Goal: Transaction & Acquisition: Purchase product/service

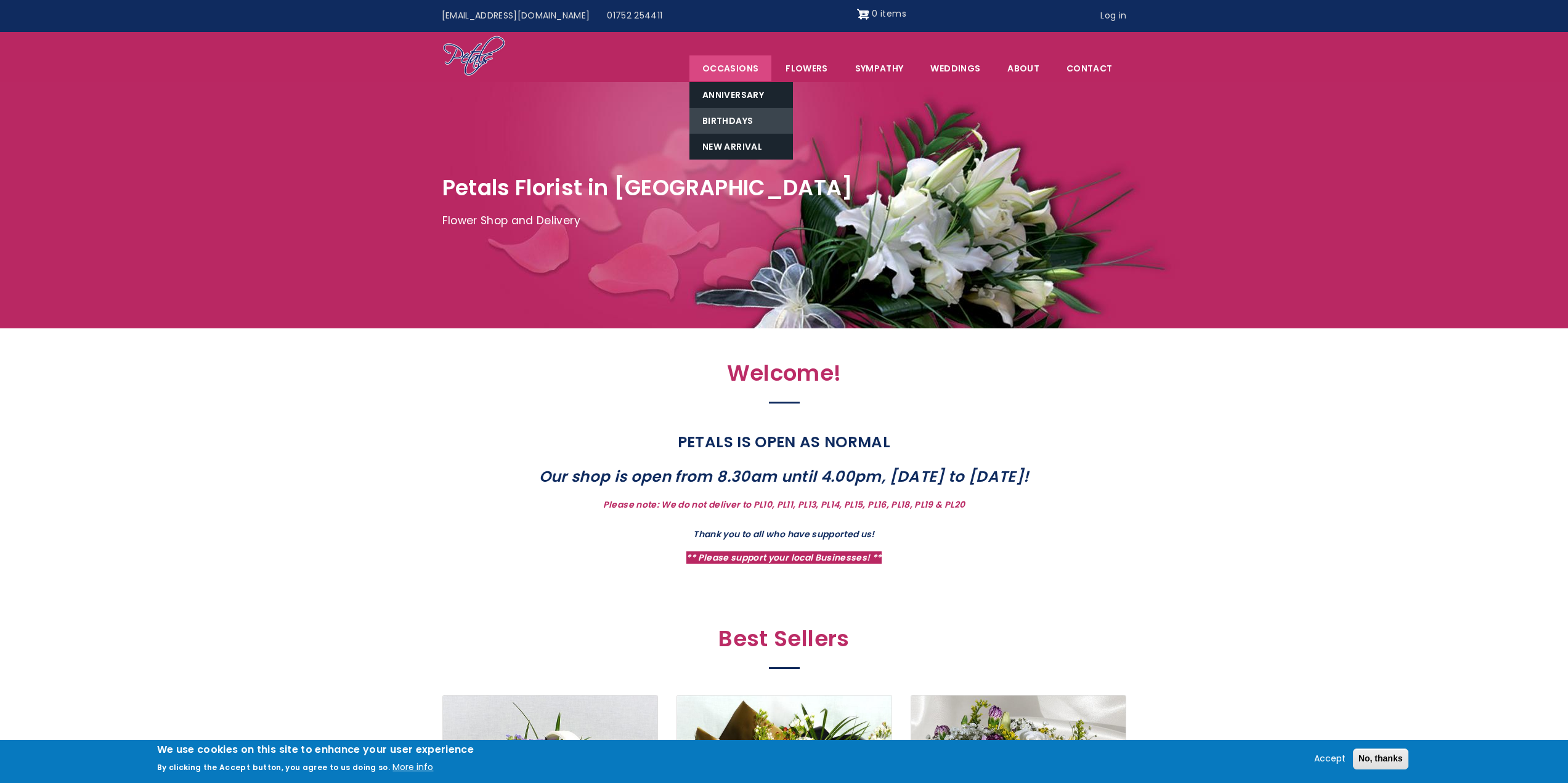
click at [744, 123] on link "Birthdays" at bounding box center [741, 120] width 103 height 26
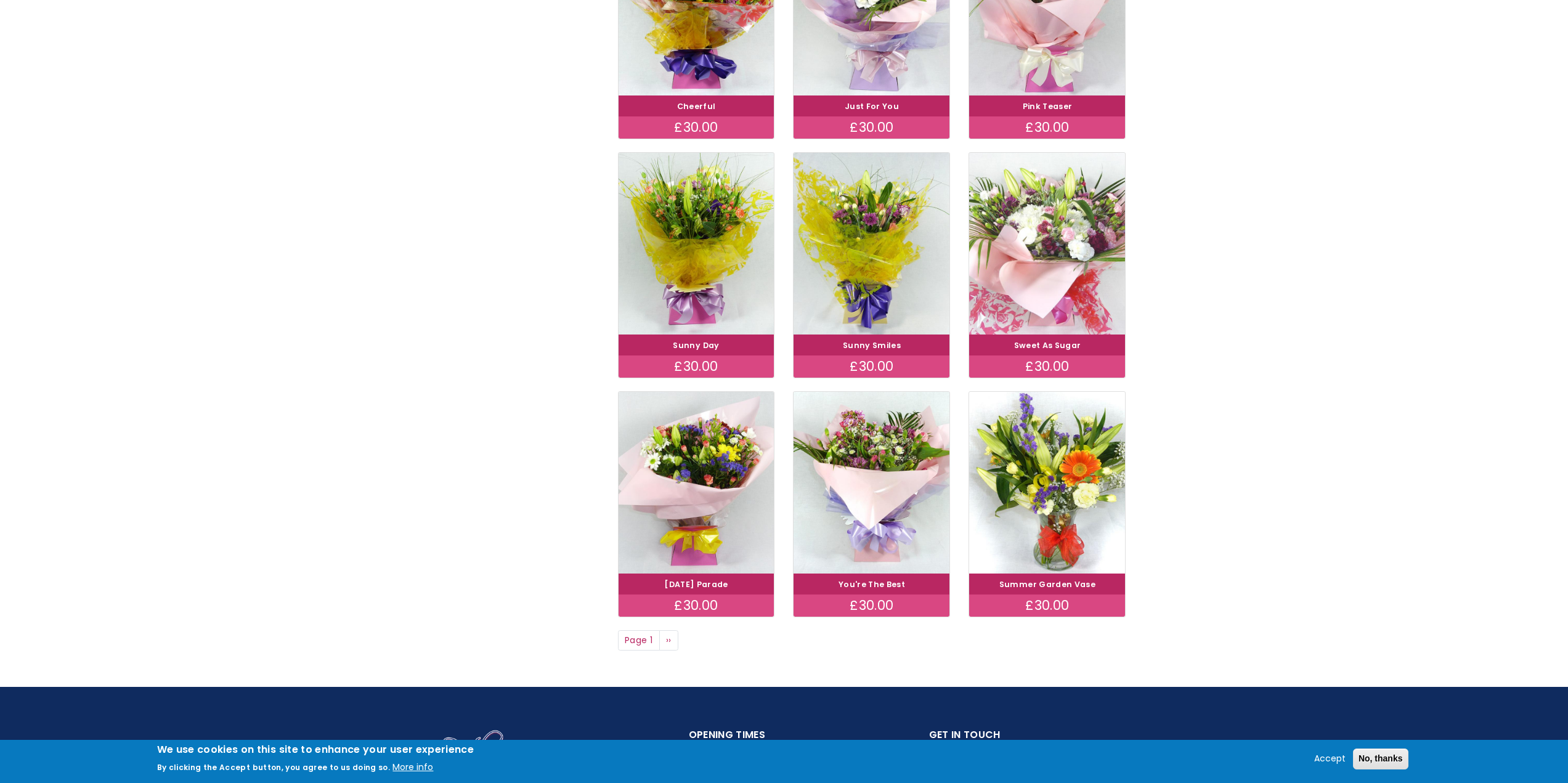
scroll to position [678, 0]
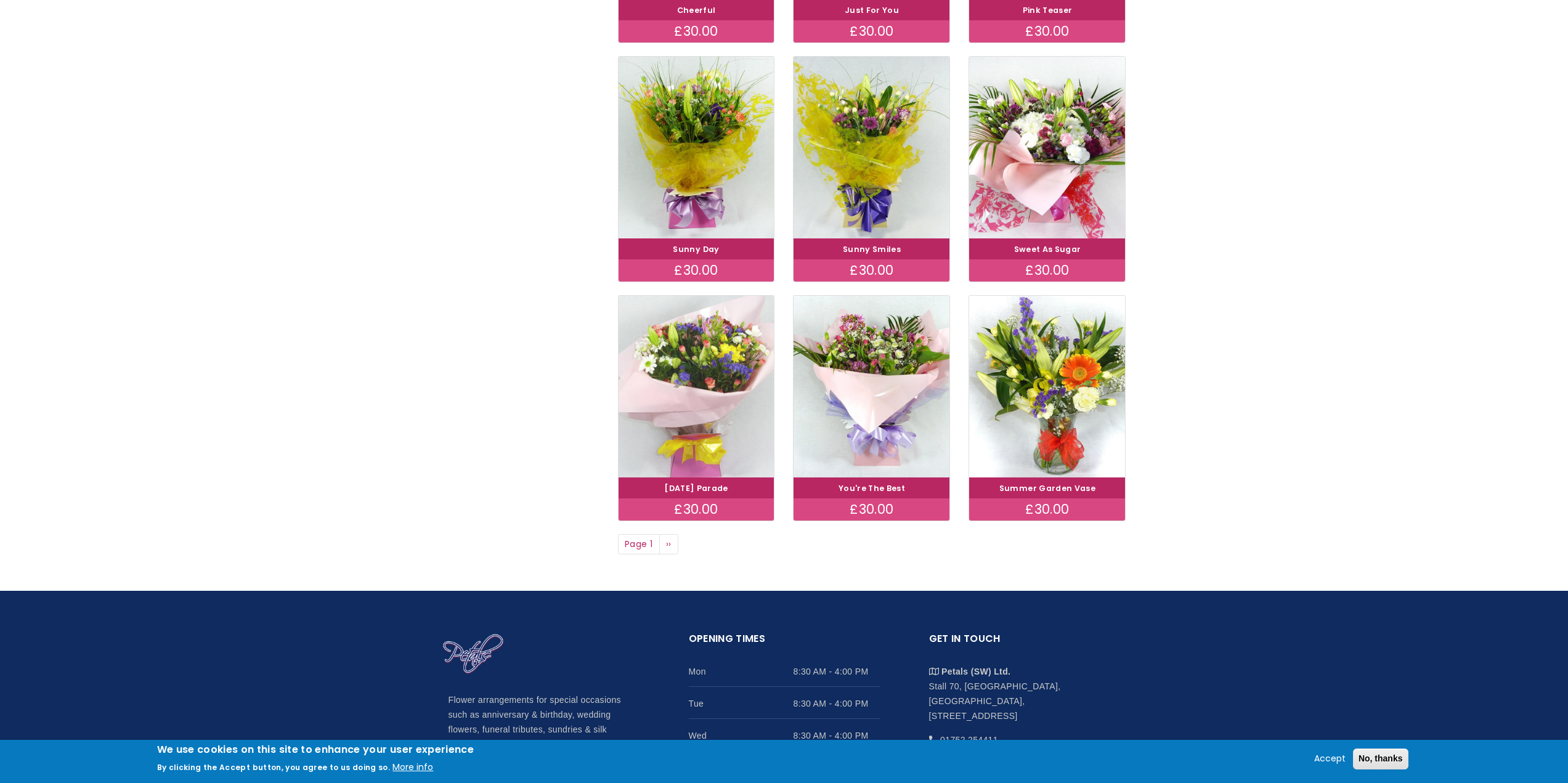
click at [719, 391] on img at bounding box center [696, 386] width 175 height 202
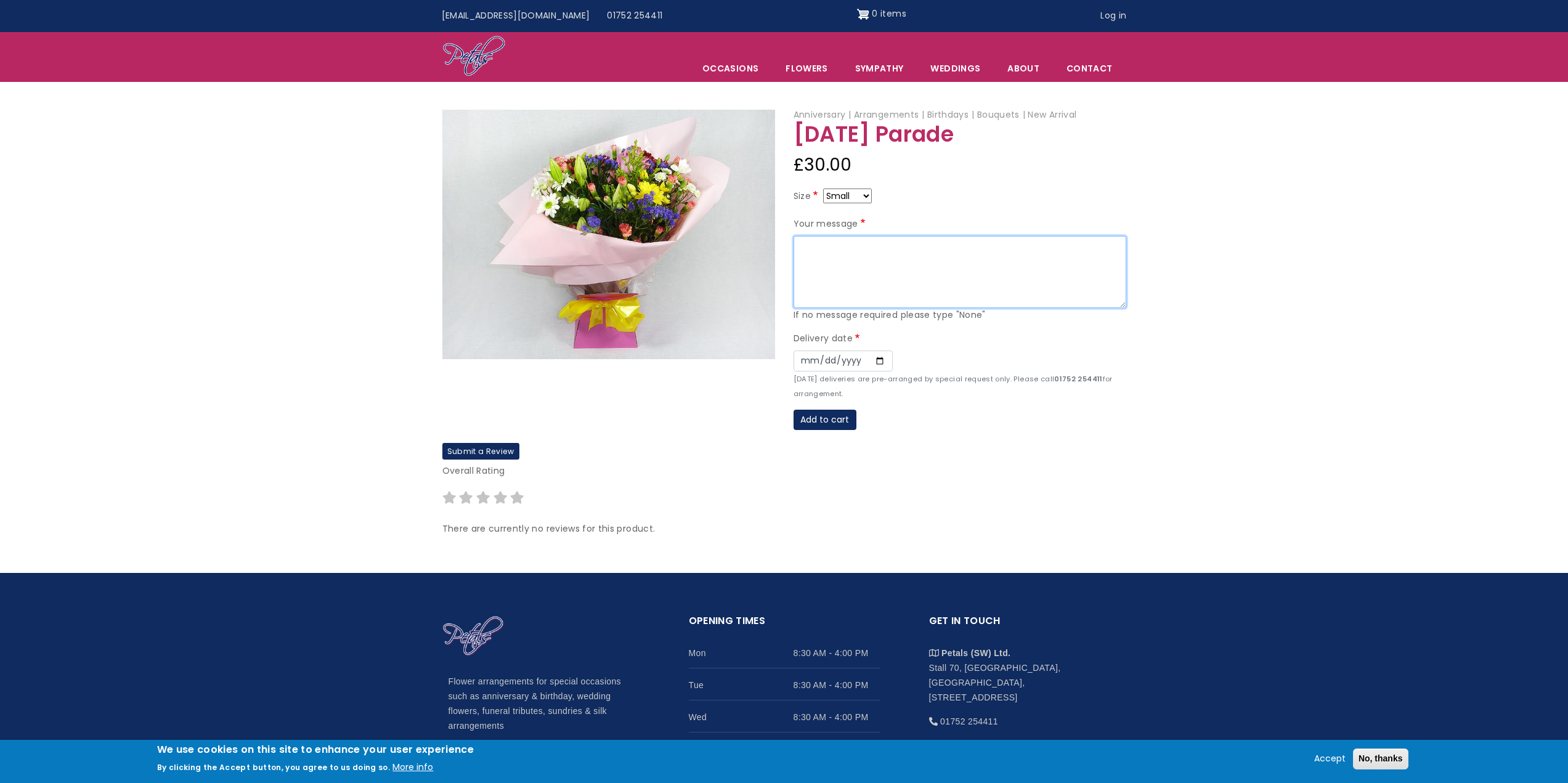
click at [876, 276] on textarea "Your message" at bounding box center [960, 272] width 333 height 73
type textarea "Happy birthday grams Love you millions and hope you have a lovely day"
drag, startPoint x: 853, startPoint y: 355, endPoint x: 846, endPoint y: 365, distance: 12.2
click at [853, 354] on input "Date" at bounding box center [843, 361] width 99 height 21
click at [799, 355] on input "Date" at bounding box center [843, 361] width 99 height 21
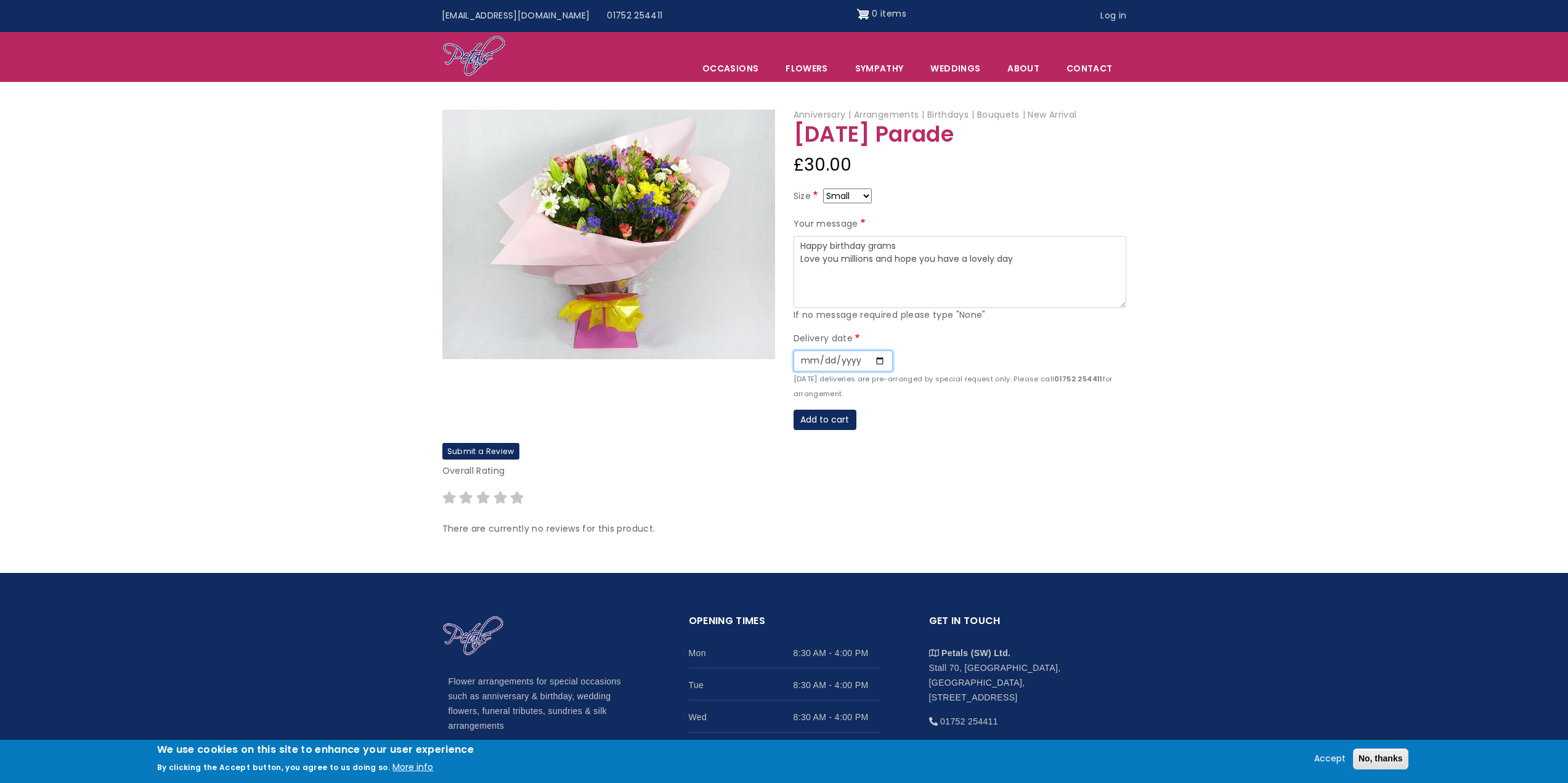
click at [799, 355] on input "Date" at bounding box center [843, 361] width 99 height 21
click at [807, 360] on input "Date" at bounding box center [843, 361] width 99 height 21
type input "2025-09-10"
click at [980, 252] on textarea "Happy birthday grams Love you millions and hope you have a lovely day" at bounding box center [960, 272] width 333 height 73
click at [1033, 261] on textarea "Happy birthday grams Love you millions and hope you have a lovely day" at bounding box center [960, 272] width 333 height 73
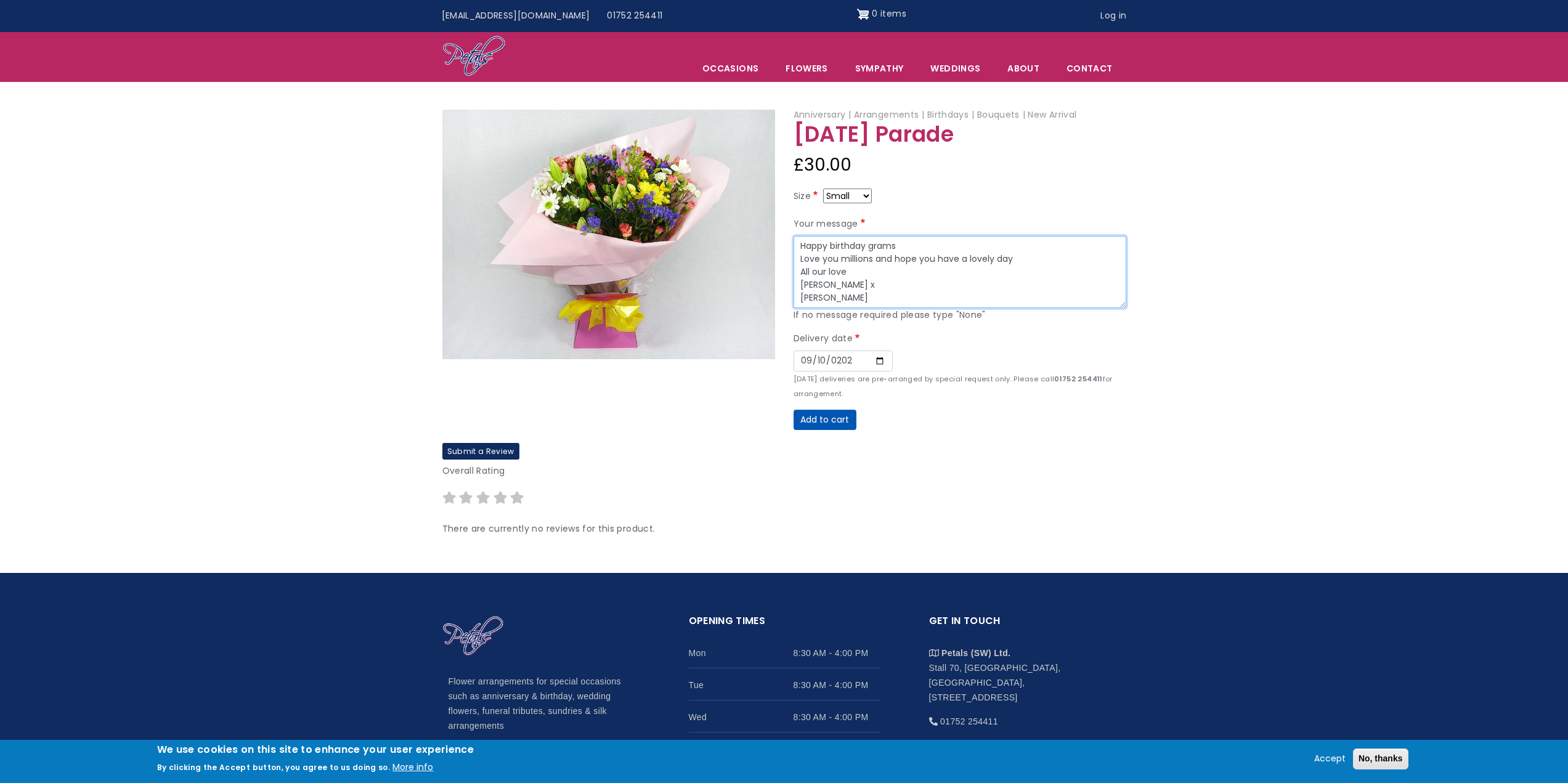
type textarea "Happy birthday grams Love you millions and hope you have a lovely day All our l…"
click at [812, 418] on button "Add to cart" at bounding box center [825, 420] width 63 height 21
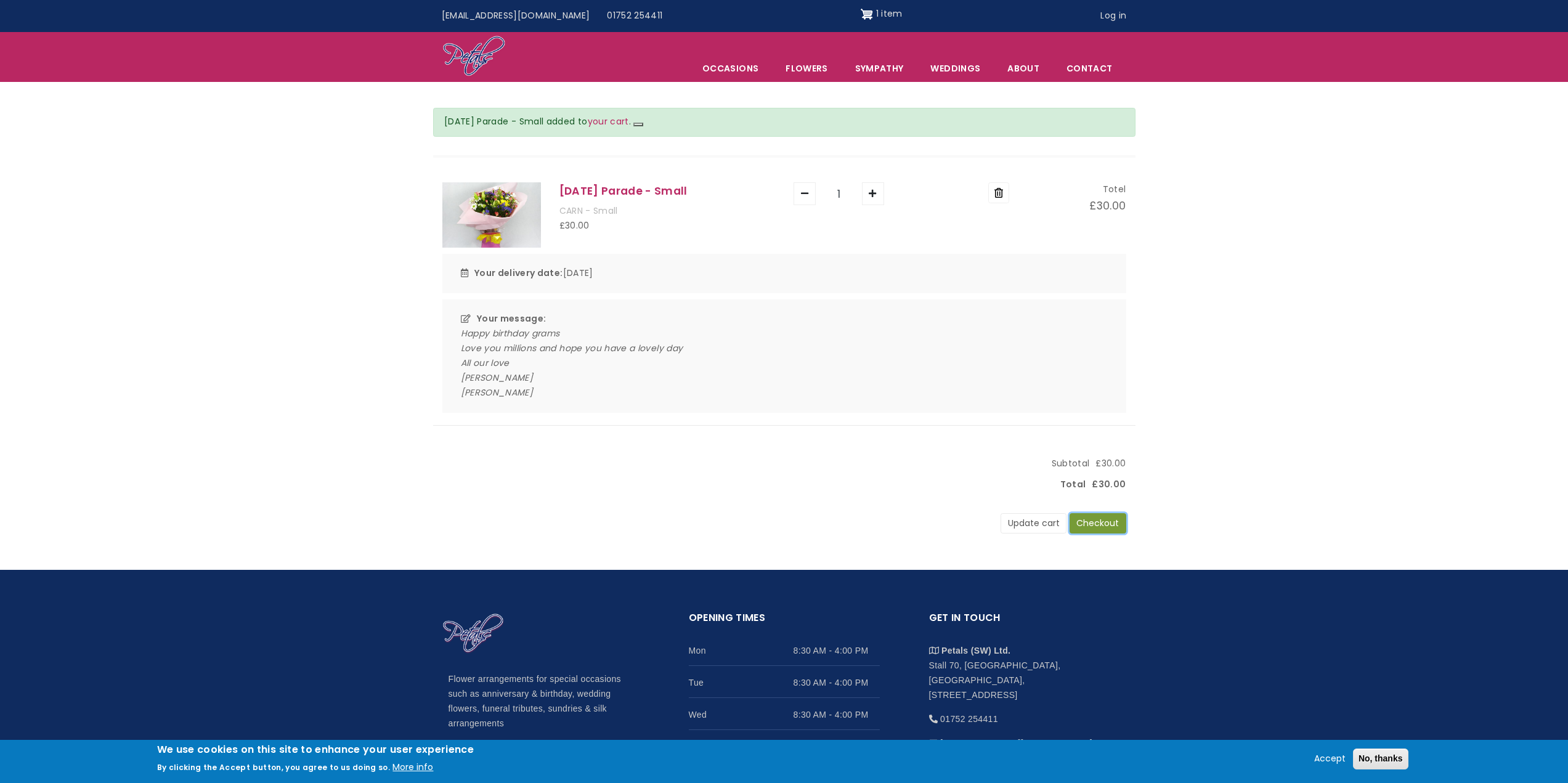
click at [1105, 525] on button "Checkout" at bounding box center [1097, 523] width 57 height 21
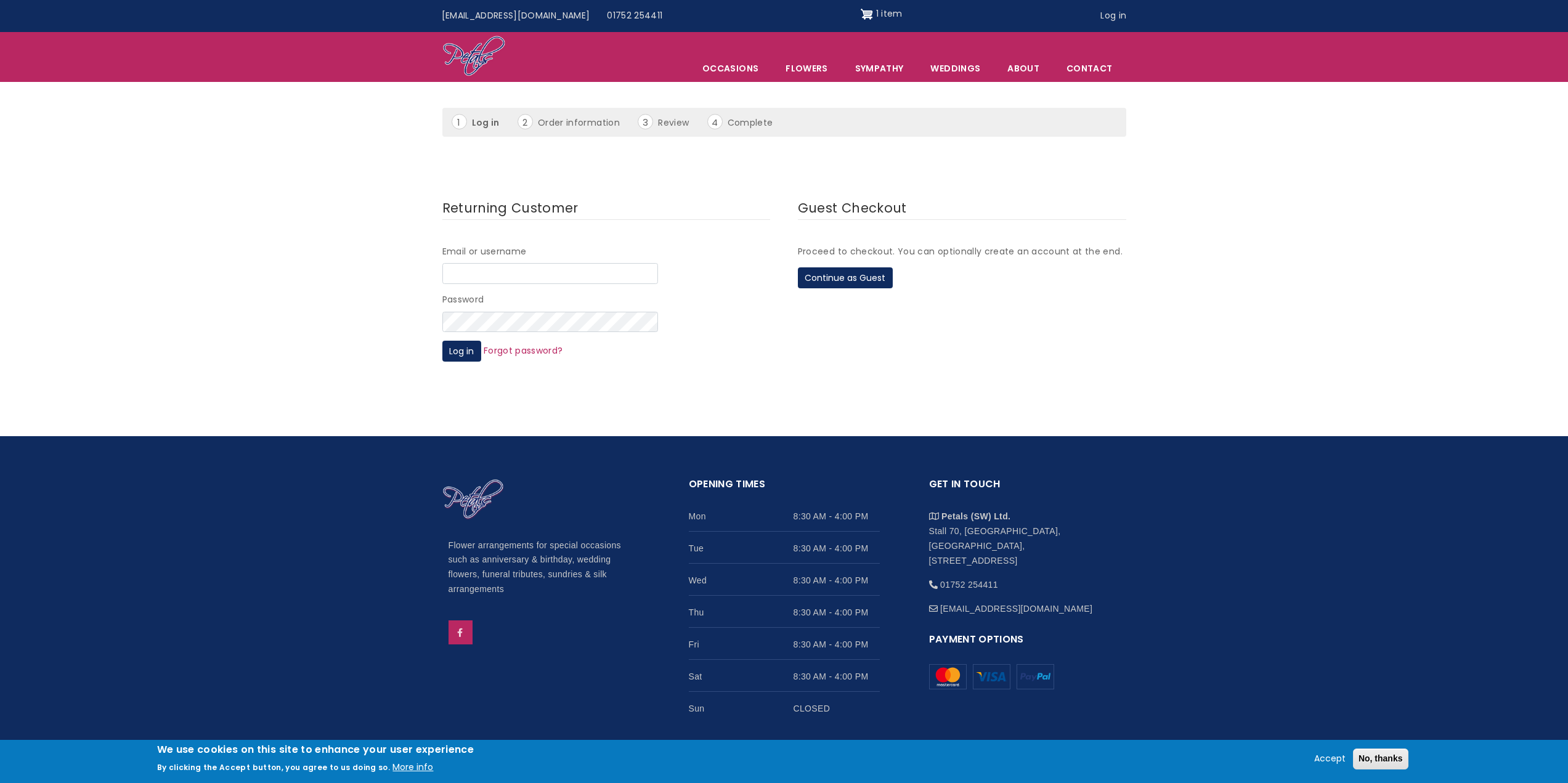
click at [861, 290] on fieldset "Guest Checkout Proceed to checkout. You can optionally create an account at the…" at bounding box center [962, 248] width 328 height 103
click at [862, 286] on button "Continue as Guest" at bounding box center [845, 278] width 95 height 21
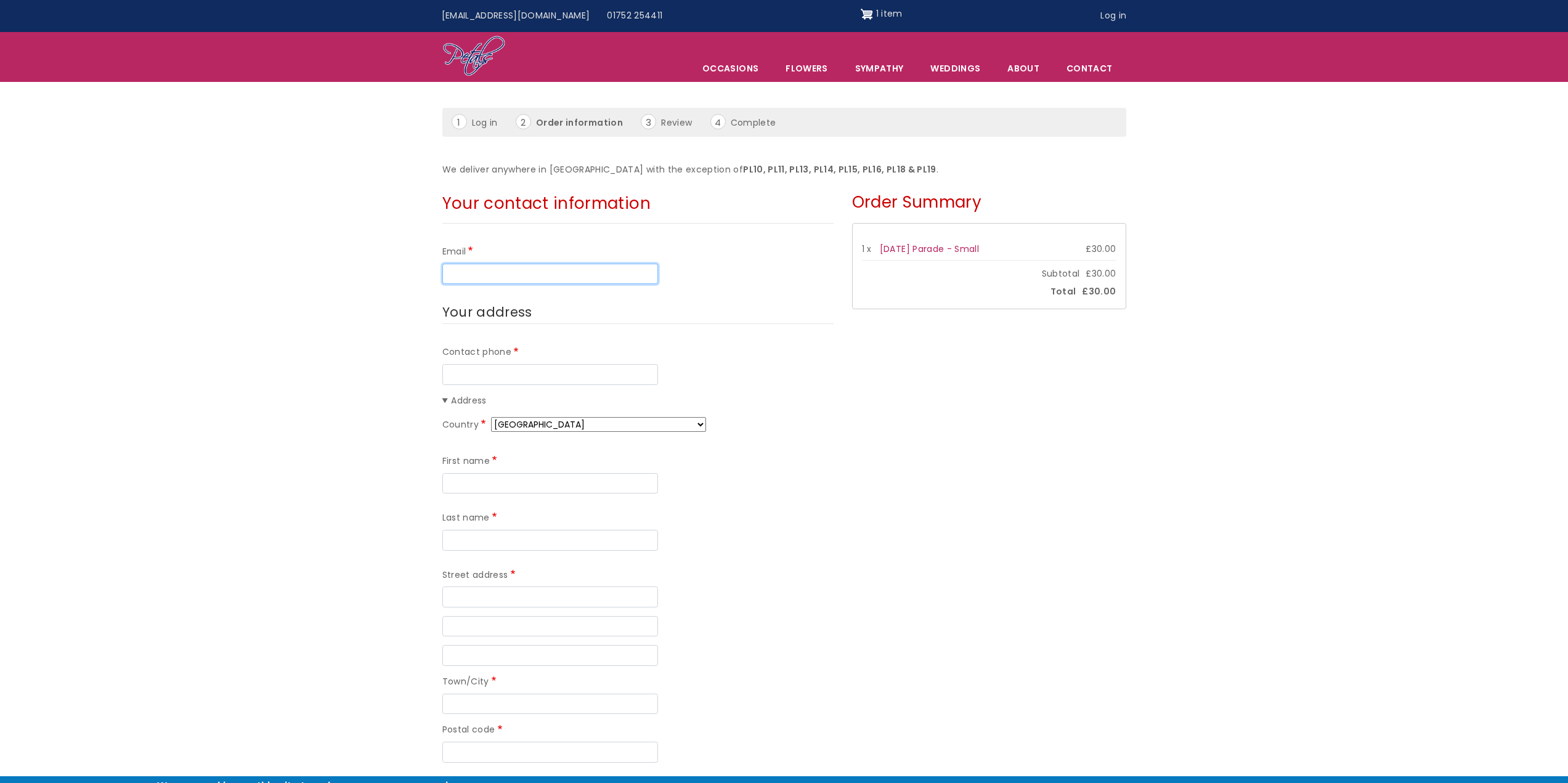
click at [527, 281] on input "Email" at bounding box center [550, 274] width 216 height 21
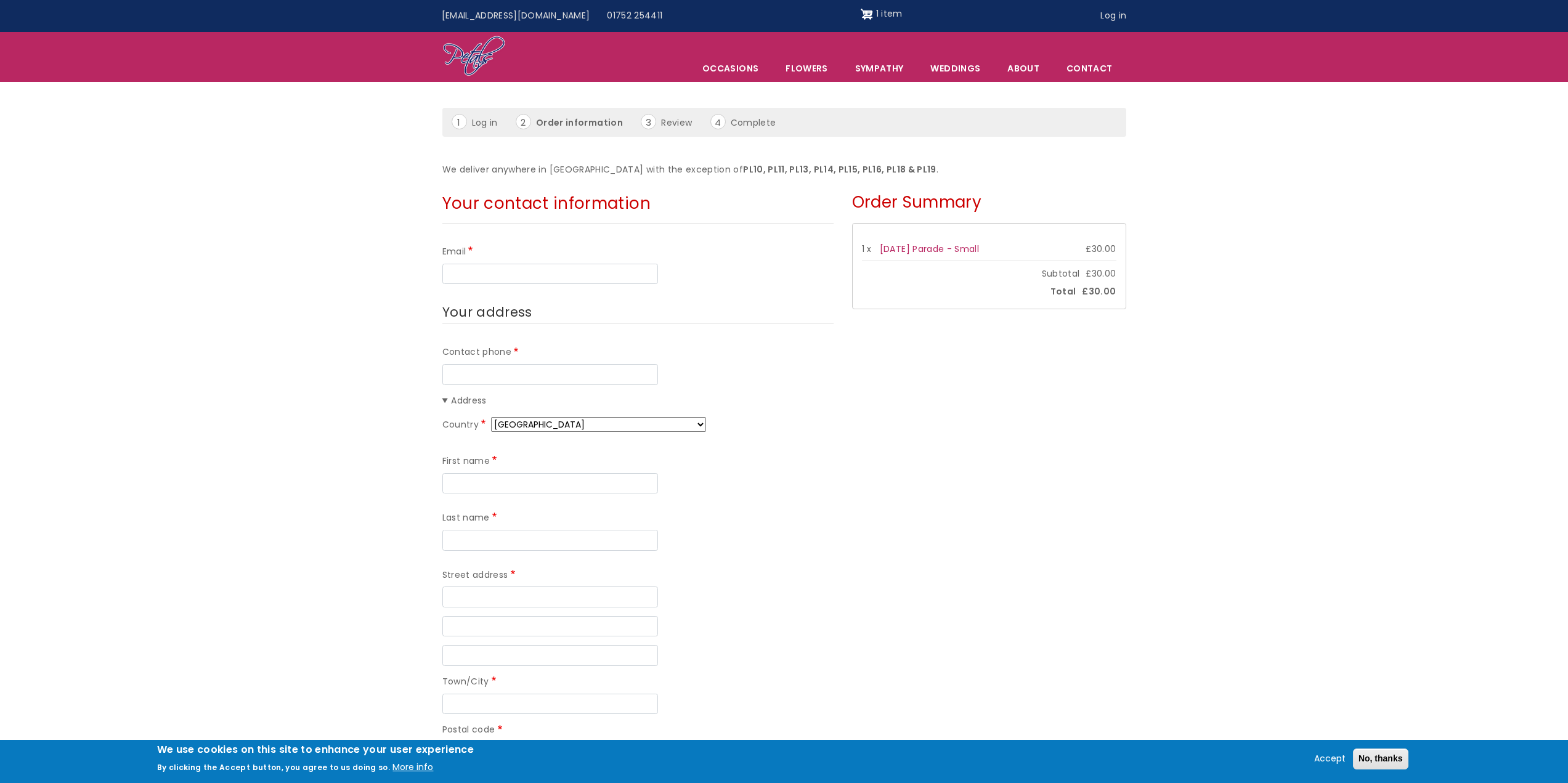
click at [552, 269] on input "Email" at bounding box center [550, 274] width 216 height 21
type input "tamsyntding@aol.com"
click at [543, 365] on input "Contact phone" at bounding box center [550, 375] width 216 height 21
type input "07791174737"
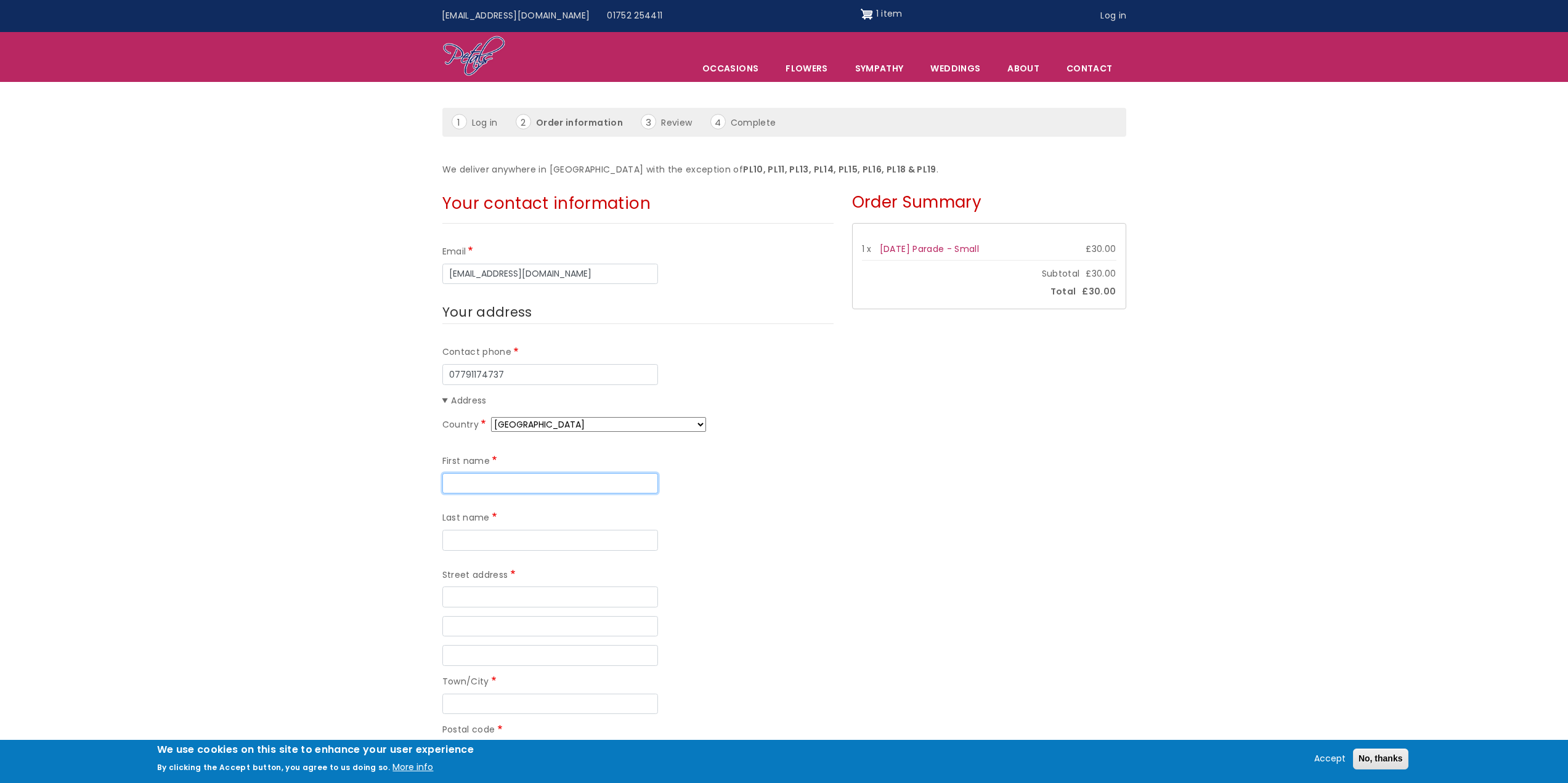
click at [535, 485] on input "First name" at bounding box center [550, 484] width 216 height 21
type input "Holly"
click at [622, 530] on input "Last name" at bounding box center [550, 540] width 216 height 21
type input "Dingley"
click at [530, 586] on input "Street address" at bounding box center [550, 597] width 216 height 21
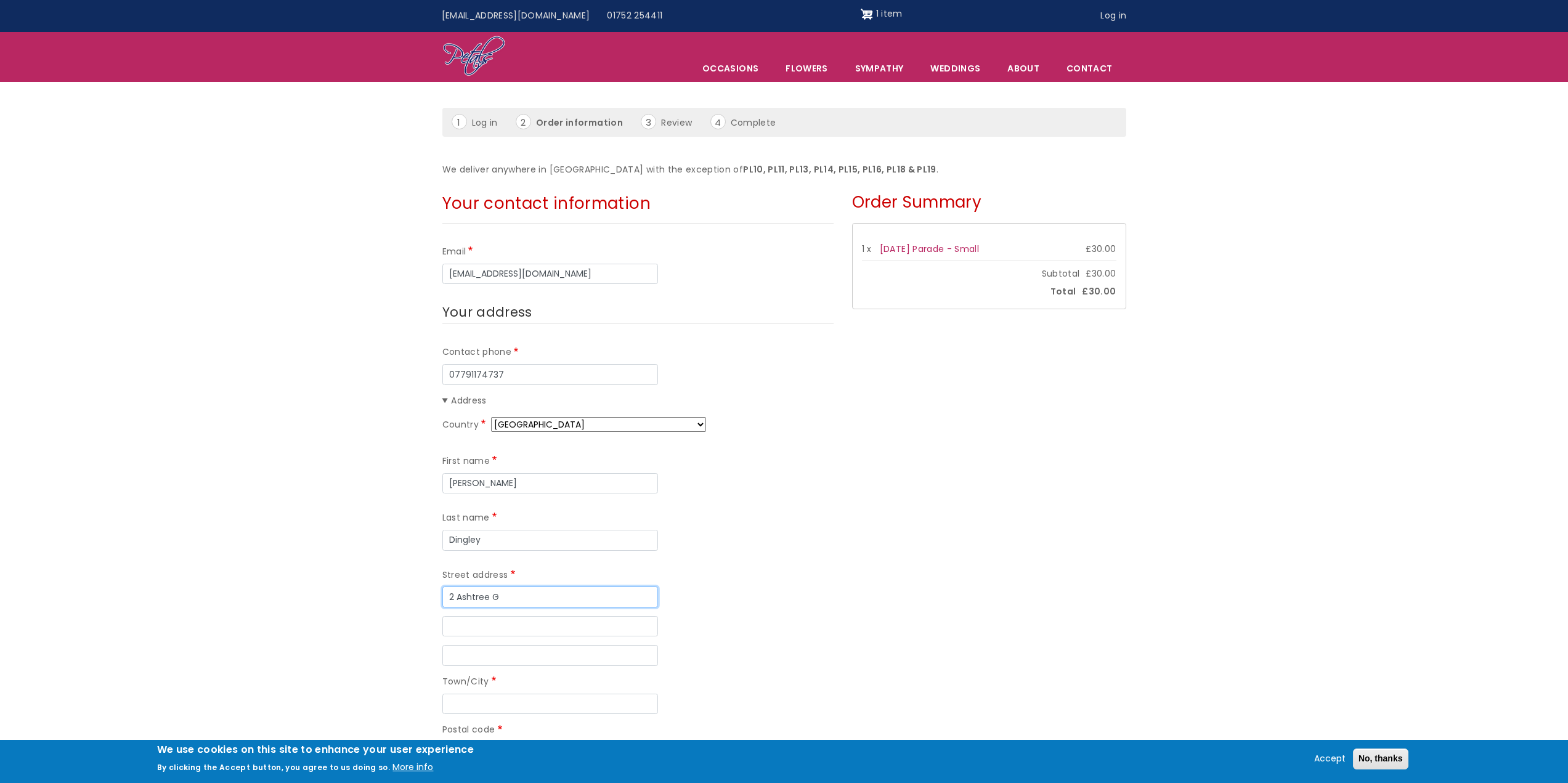
type input "2 Ashtree Grove"
type input "Plymouth"
type input "PL9 8AY"
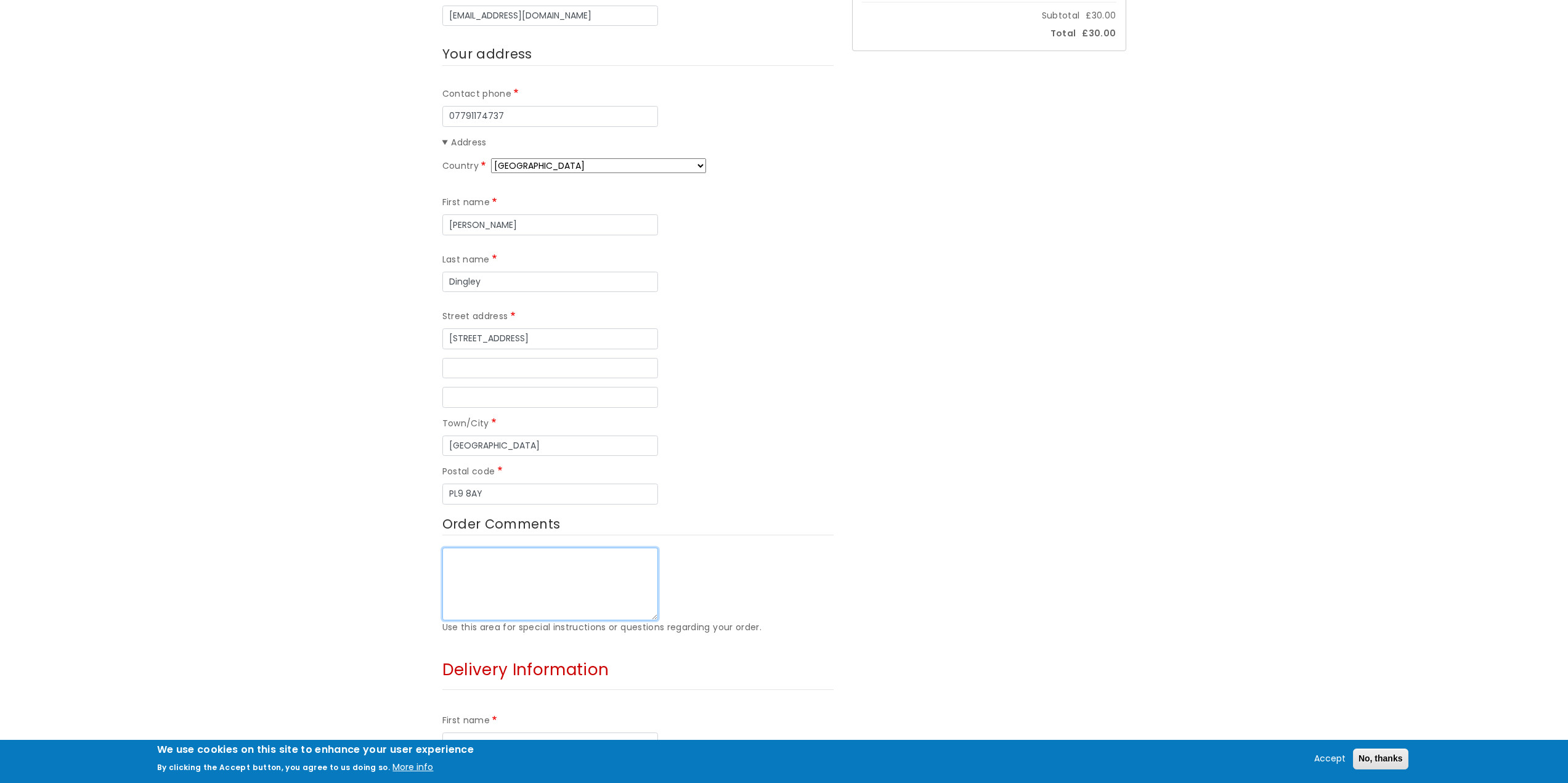
click at [462, 548] on textarea "Order Comments" at bounding box center [550, 584] width 216 height 73
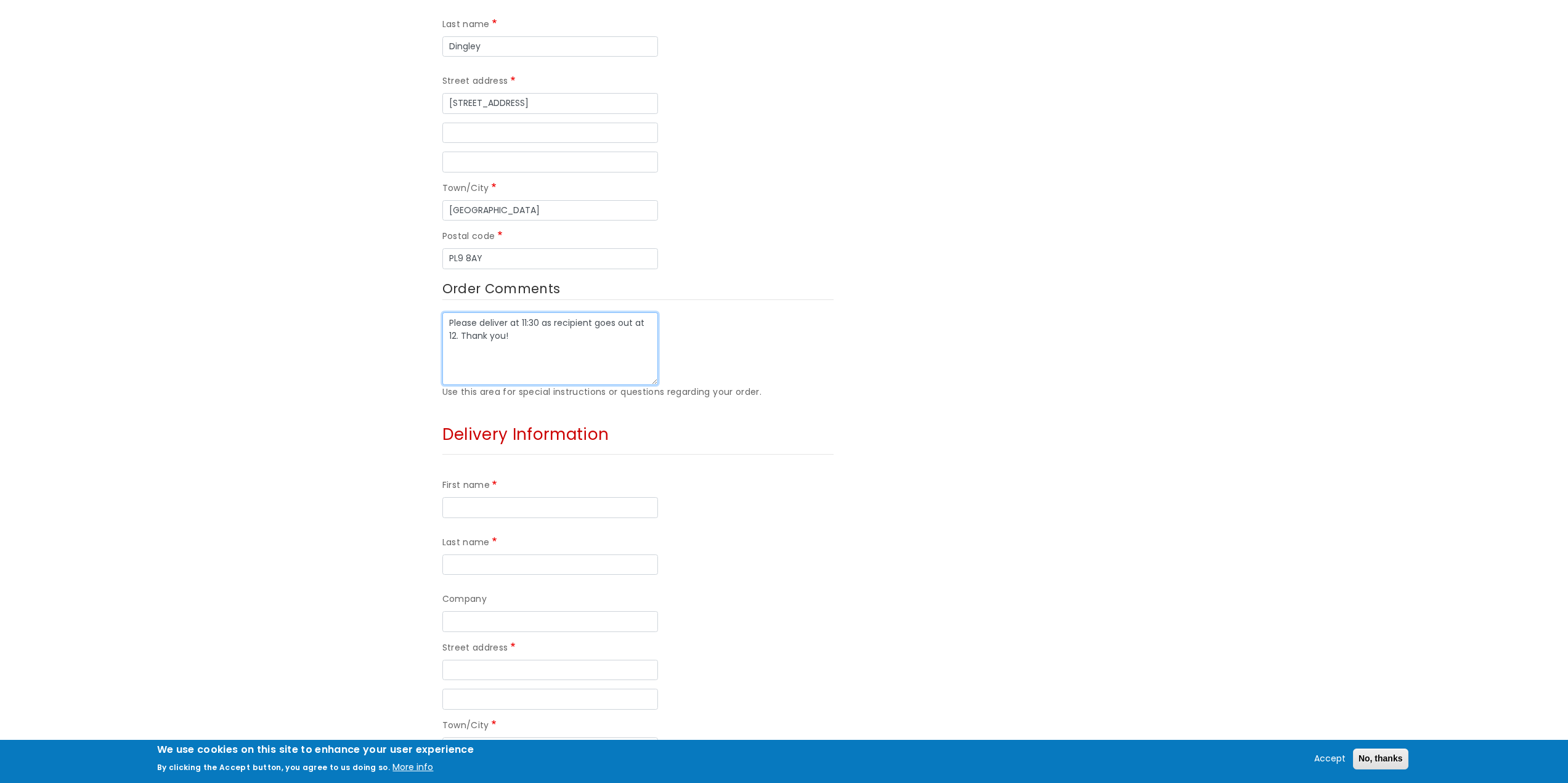
scroll to position [554, 0]
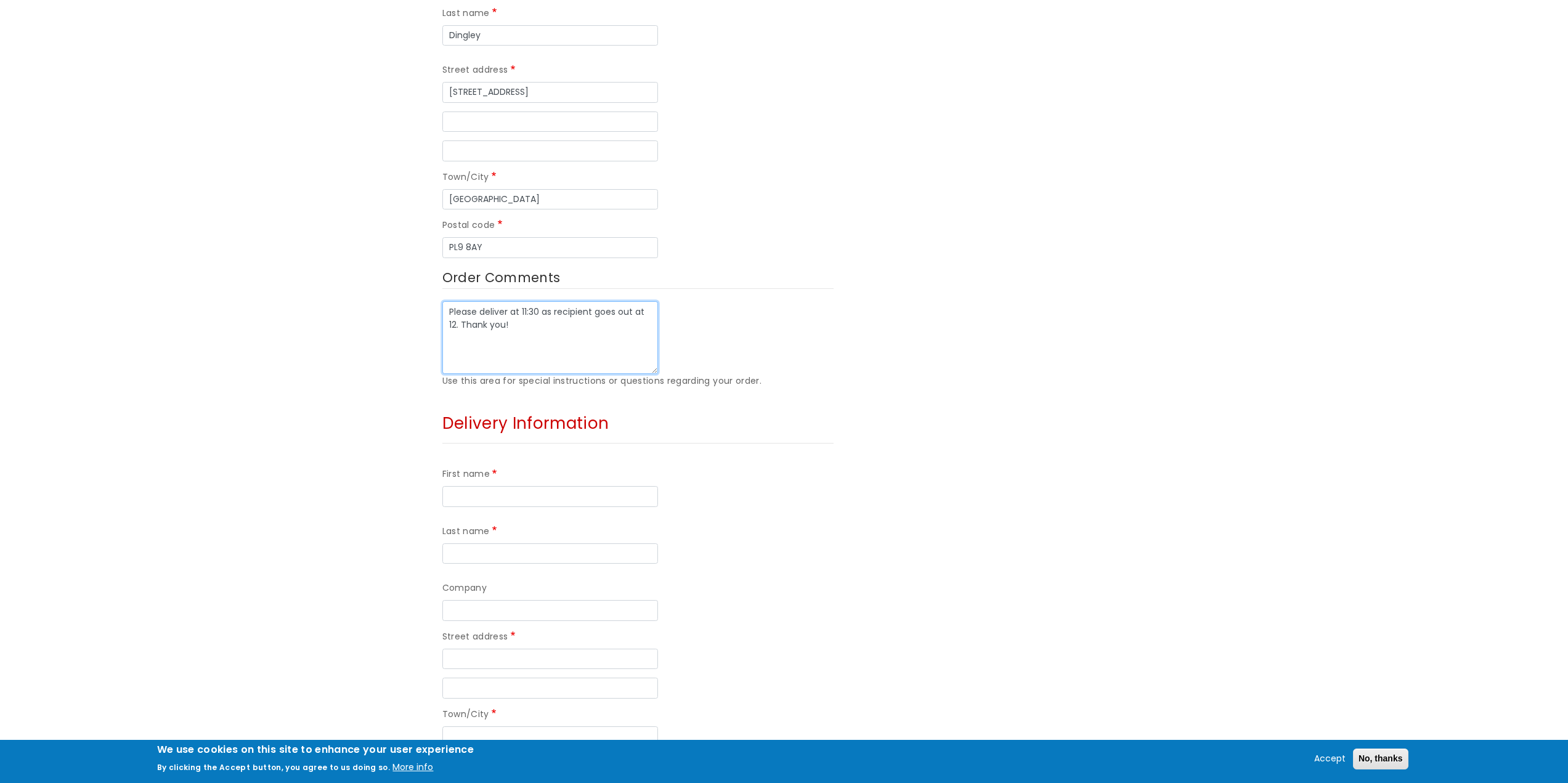
type textarea "Please deliver at 11:30 as recipient goes out at 12. Thank you!"
drag, startPoint x: 514, startPoint y: 447, endPoint x: 519, endPoint y: 434, distance: 13.9
click at [514, 486] on input "First name" at bounding box center [550, 496] width 216 height 21
type input "Jackie"
click at [652, 458] on div "First name Jackie Last name" at bounding box center [638, 515] width 391 height 114
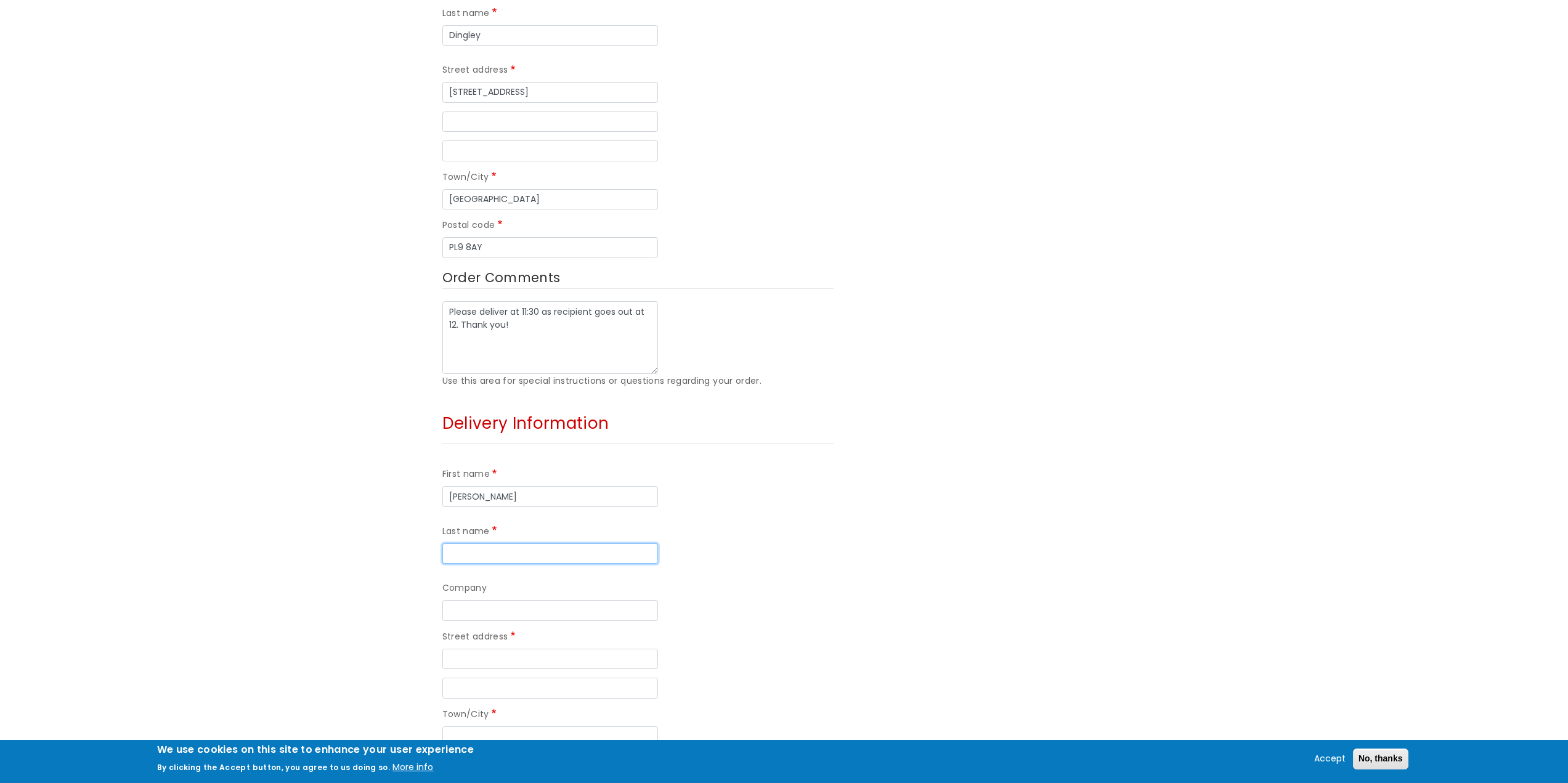
click at [655, 544] on input "Last name" at bounding box center [550, 554] width 216 height 21
type input "Garrick"
click at [509, 600] on input "Company" at bounding box center [550, 611] width 216 height 21
click at [525, 649] on input "Street address" at bounding box center [550, 659] width 216 height 21
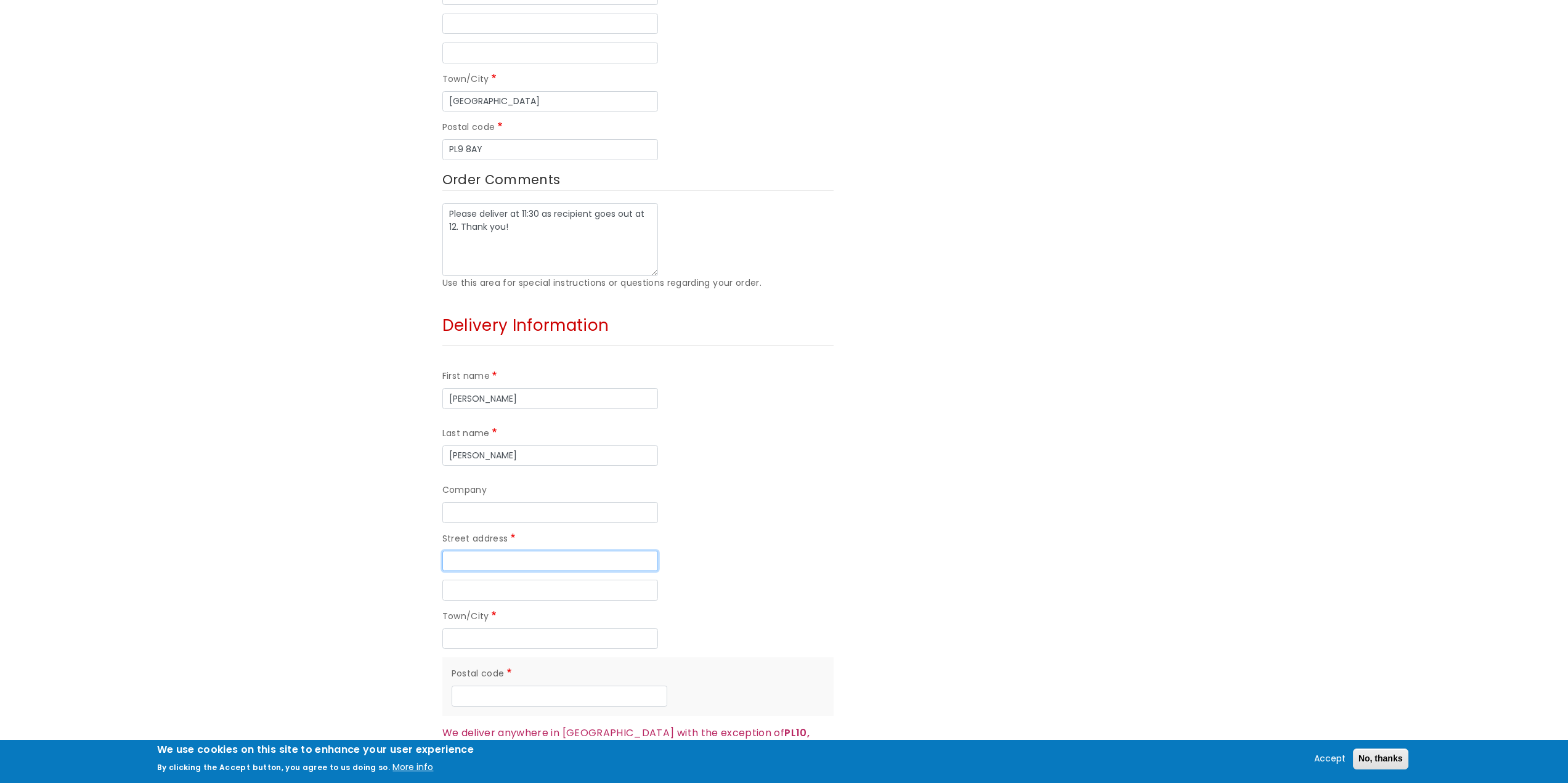
scroll to position [678, 0]
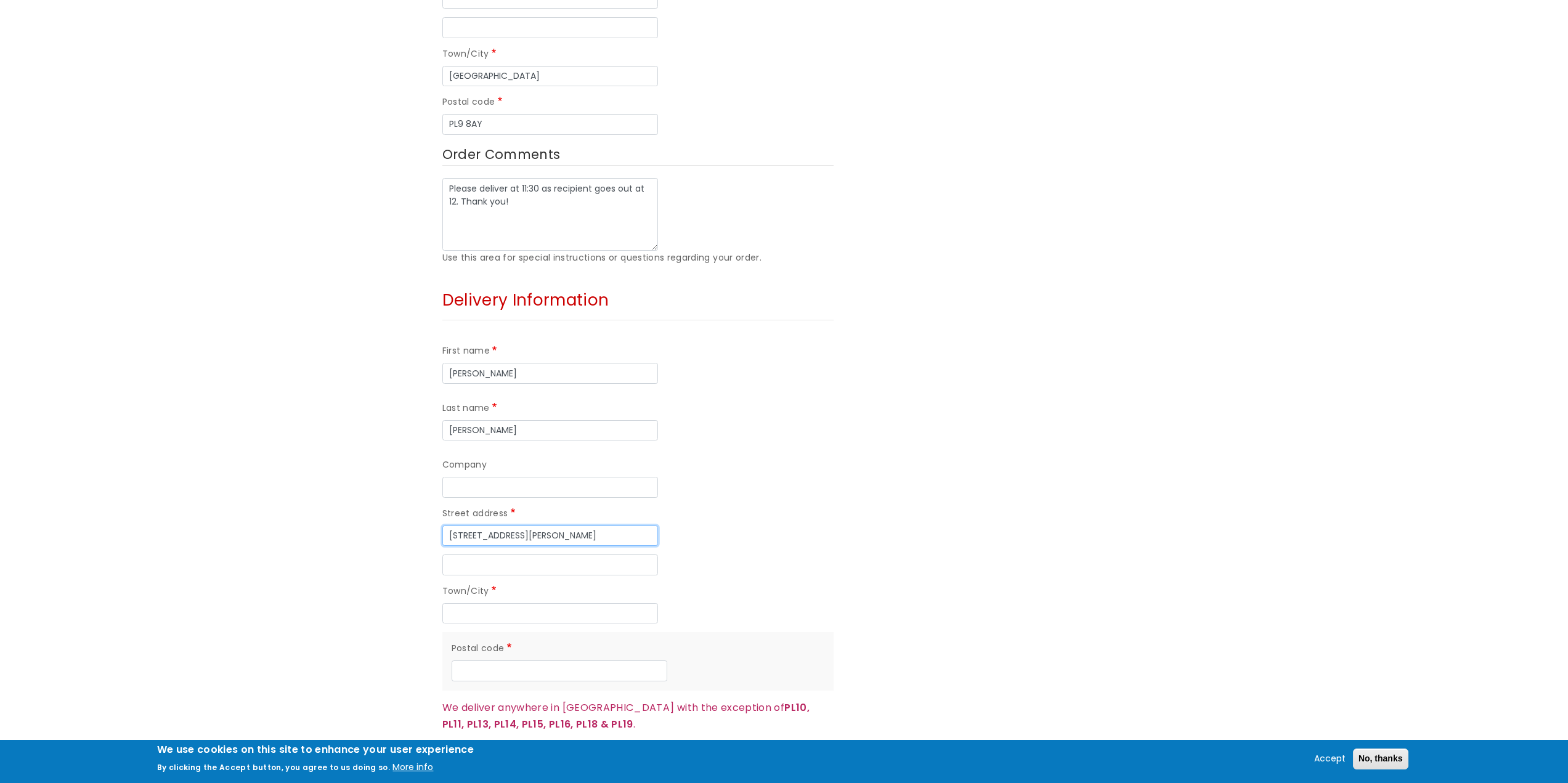
type input "45D Finch Close"
click at [501, 603] on input "Town/City" at bounding box center [550, 613] width 216 height 21
click at [520, 554] on input "Street address line 2" at bounding box center [550, 565] width 216 height 21
type input "Laira"
click at [517, 603] on input "Town/City" at bounding box center [550, 613] width 216 height 21
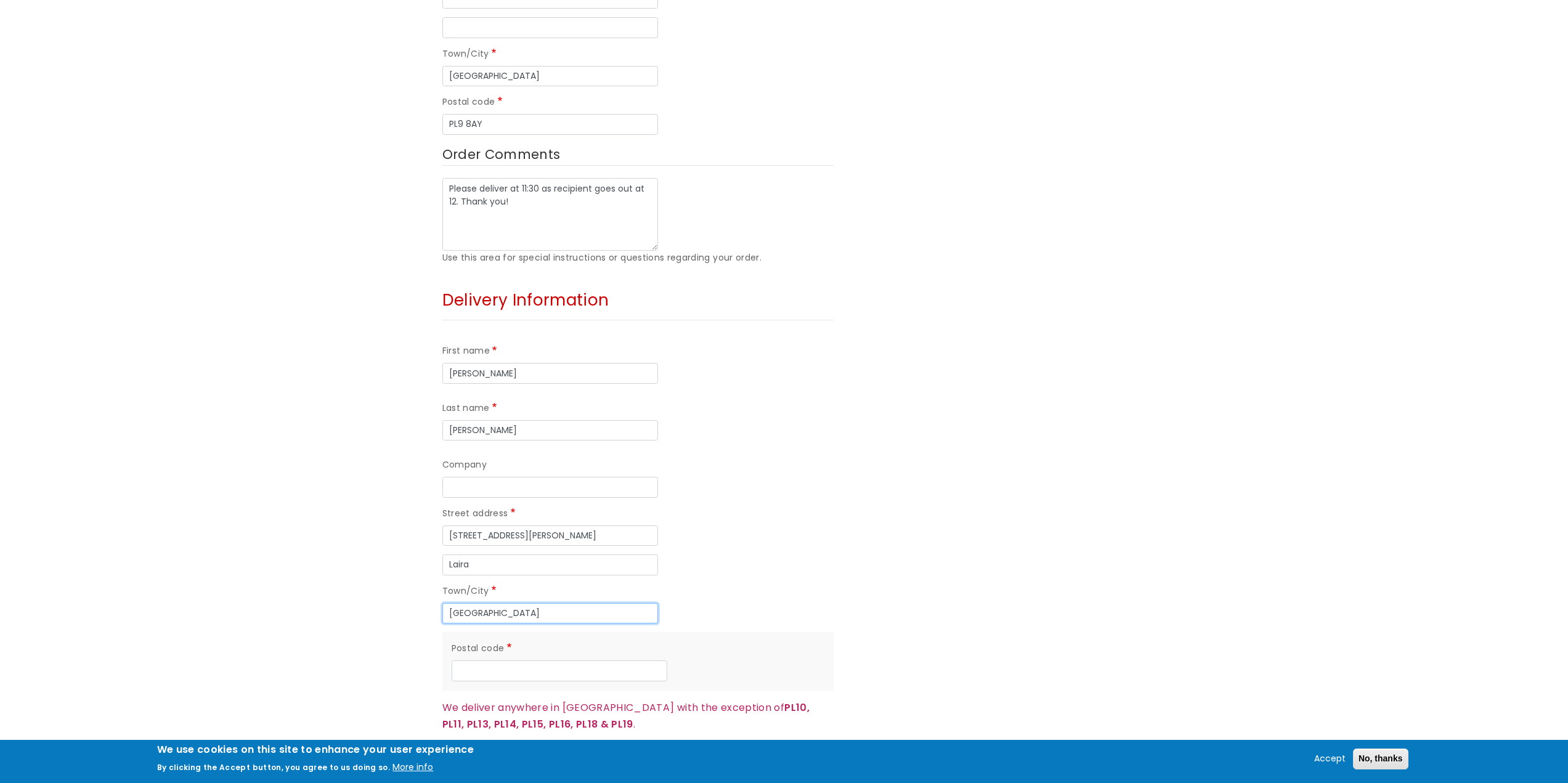
type input "Plymouth"
click at [643, 660] on input "Postal code" at bounding box center [559, 671] width 216 height 21
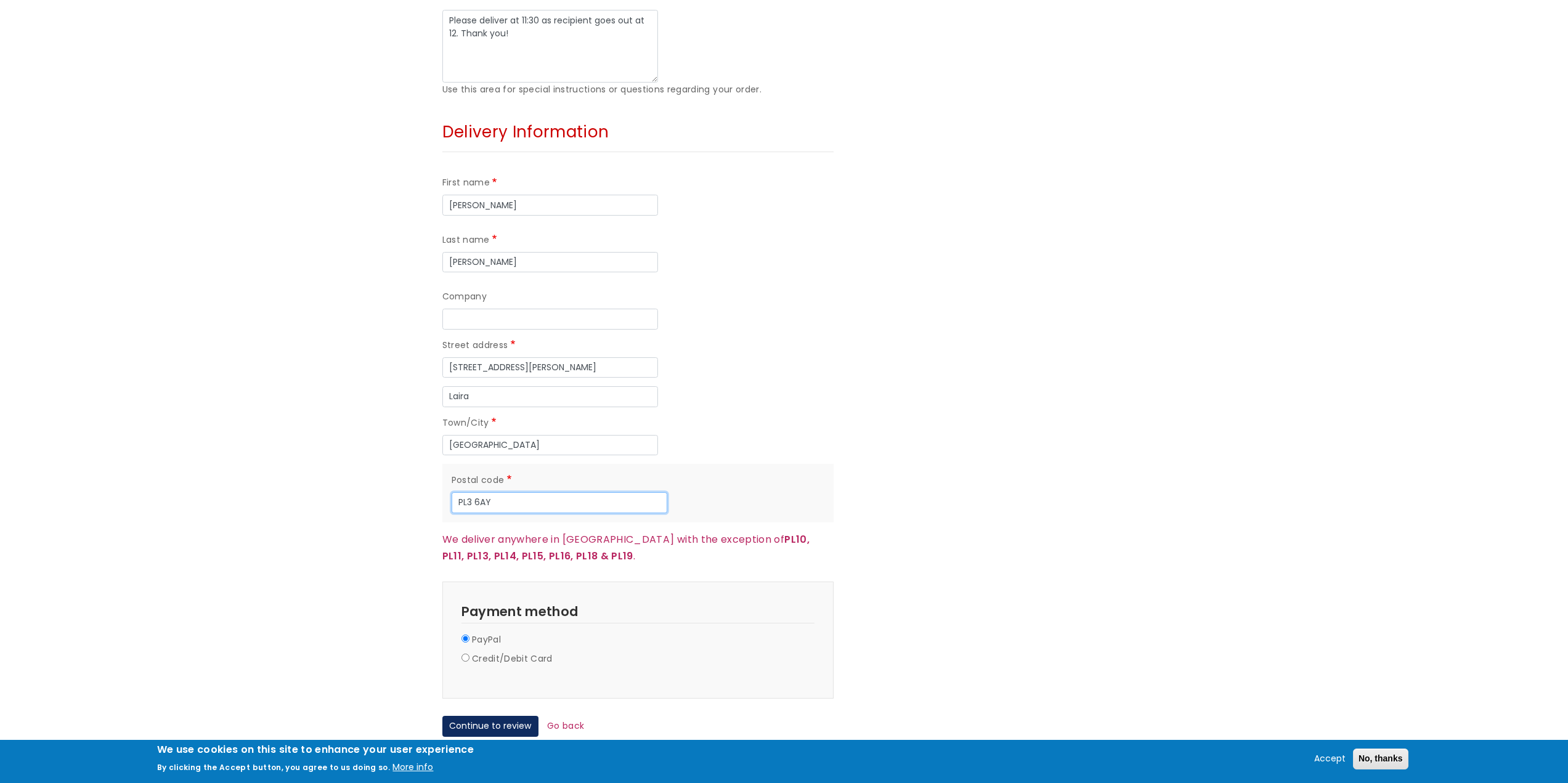
scroll to position [863, 0]
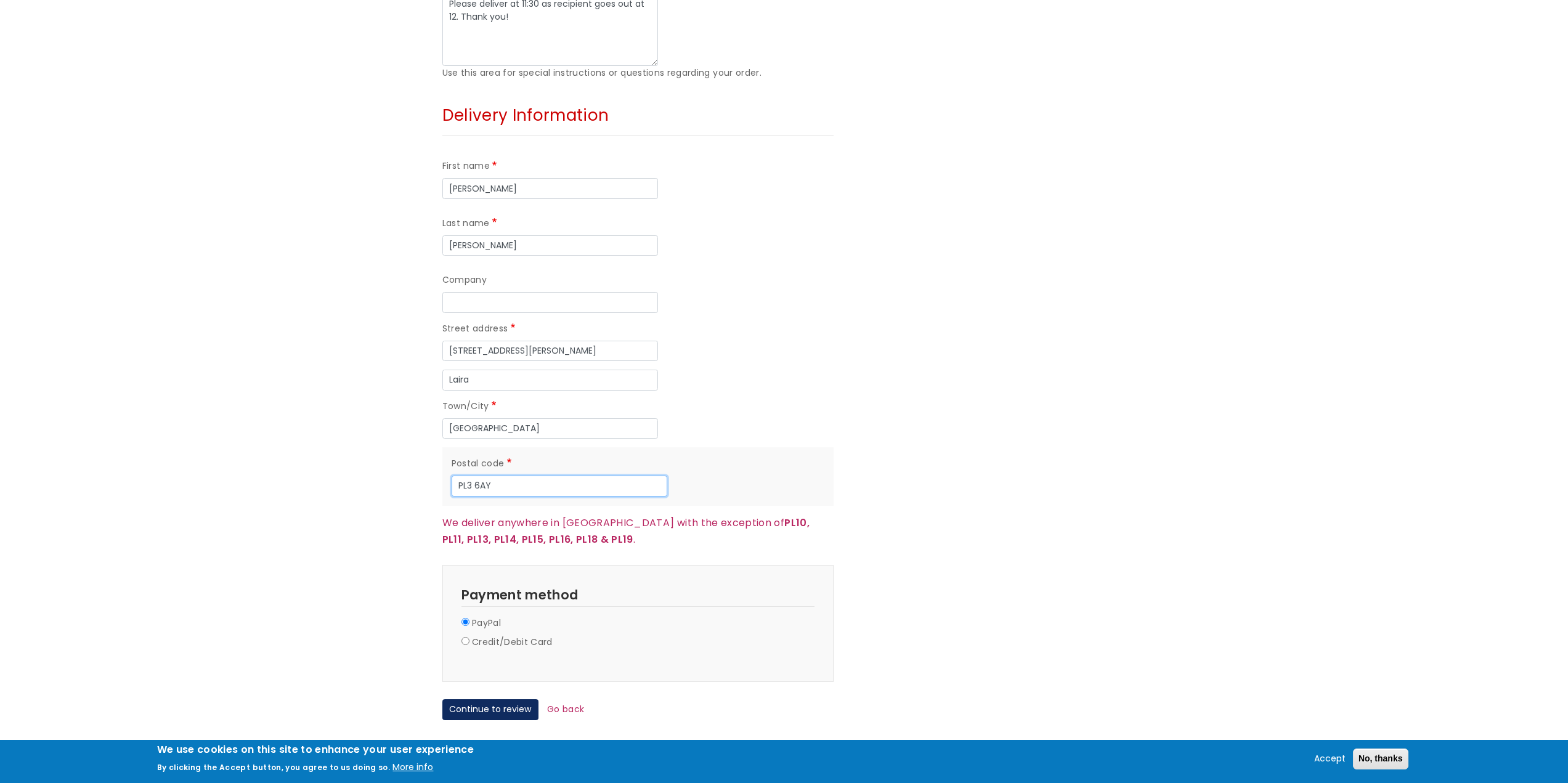
type input "PL3 6AY"
click at [473, 635] on label "Credit/Debit Card" at bounding box center [512, 642] width 81 height 15
click at [470, 637] on input "Credit/Debit Card" at bounding box center [465, 641] width 8 height 8
radio input "true"
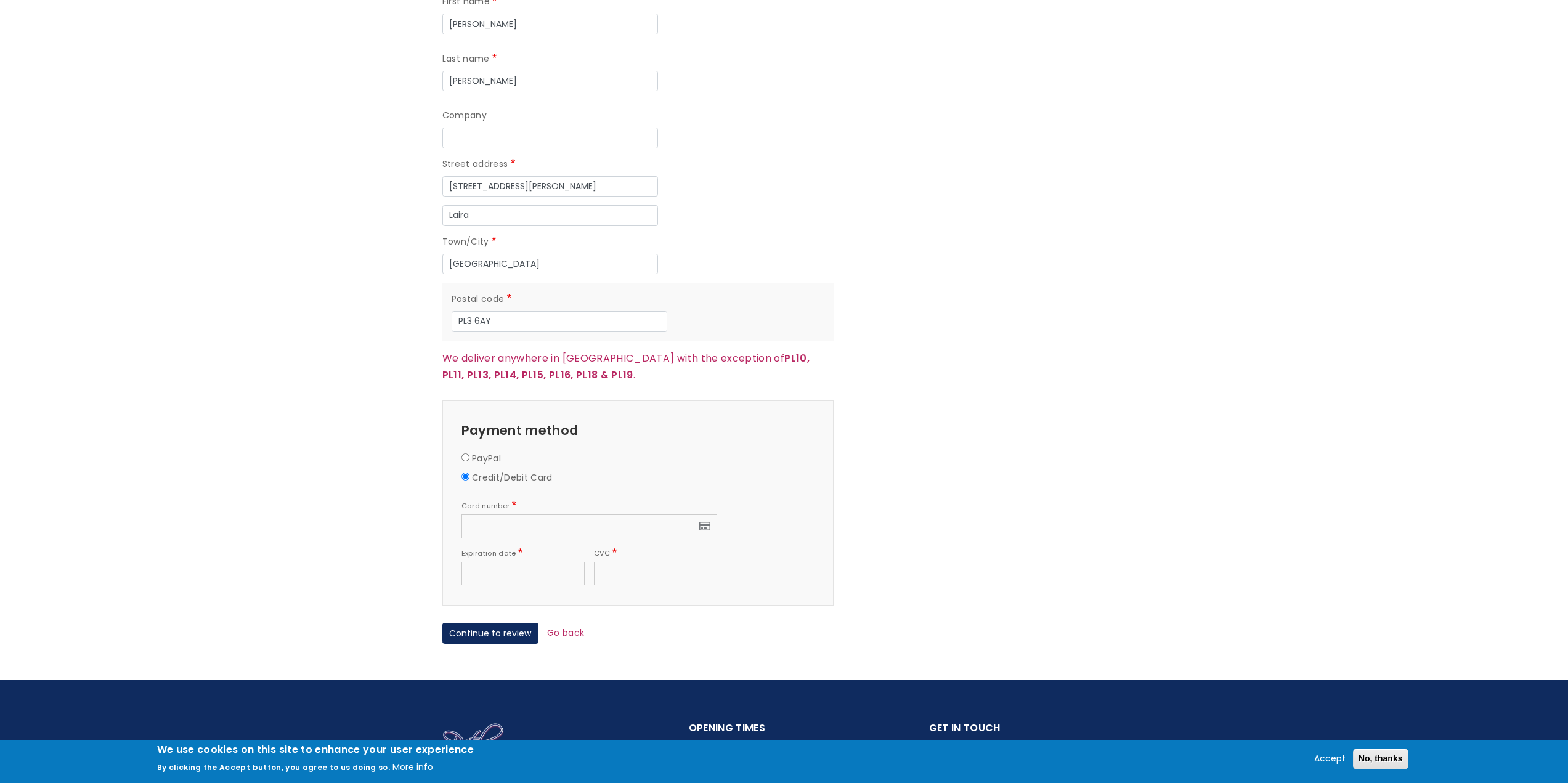
scroll to position [1109, 0]
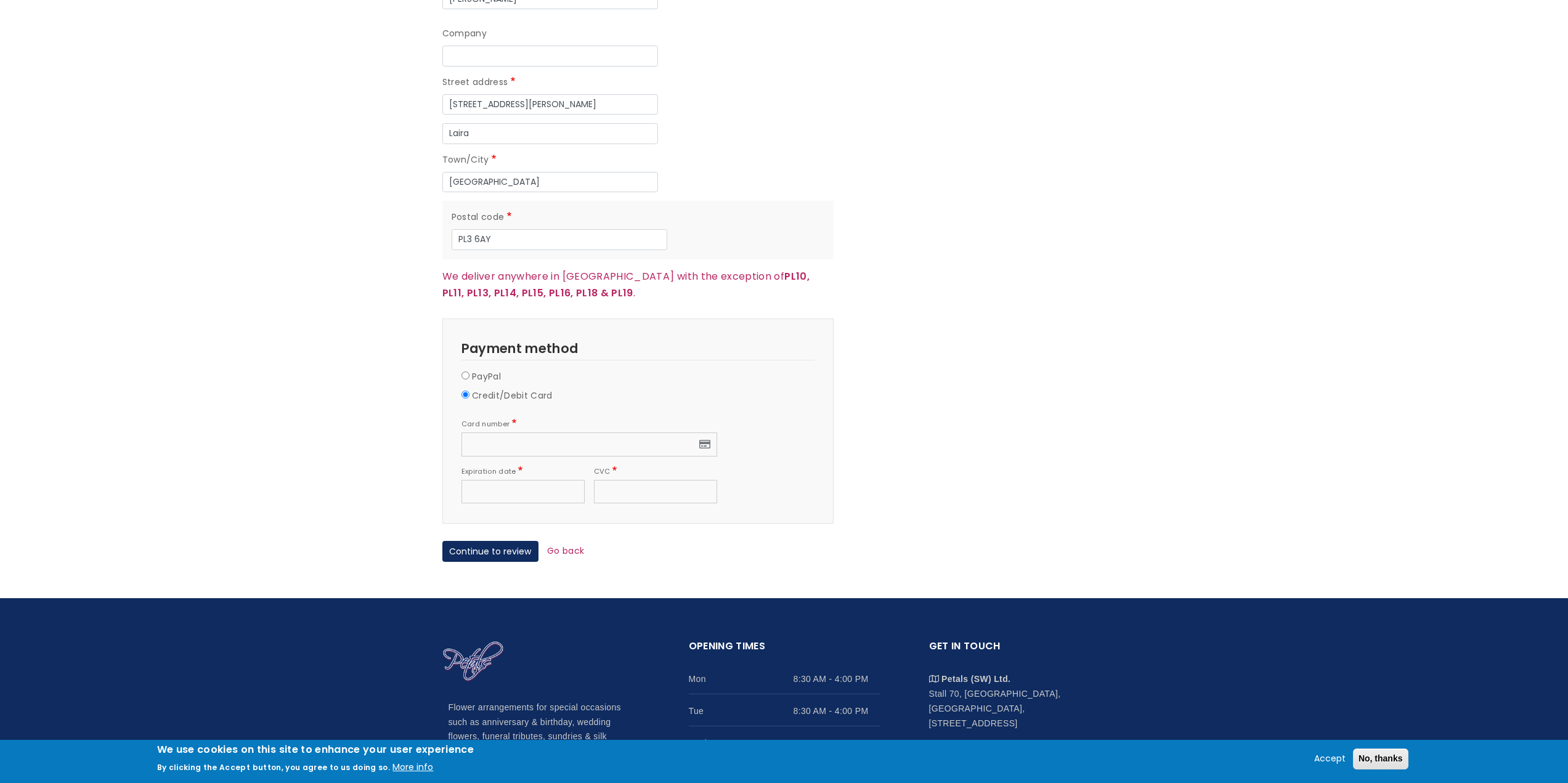
click at [499, 464] on div "Expiration date" at bounding box center [528, 484] width 133 height 41
click at [498, 480] on div at bounding box center [523, 492] width 124 height 24
click at [513, 541] on button "Continue to review" at bounding box center [491, 551] width 96 height 21
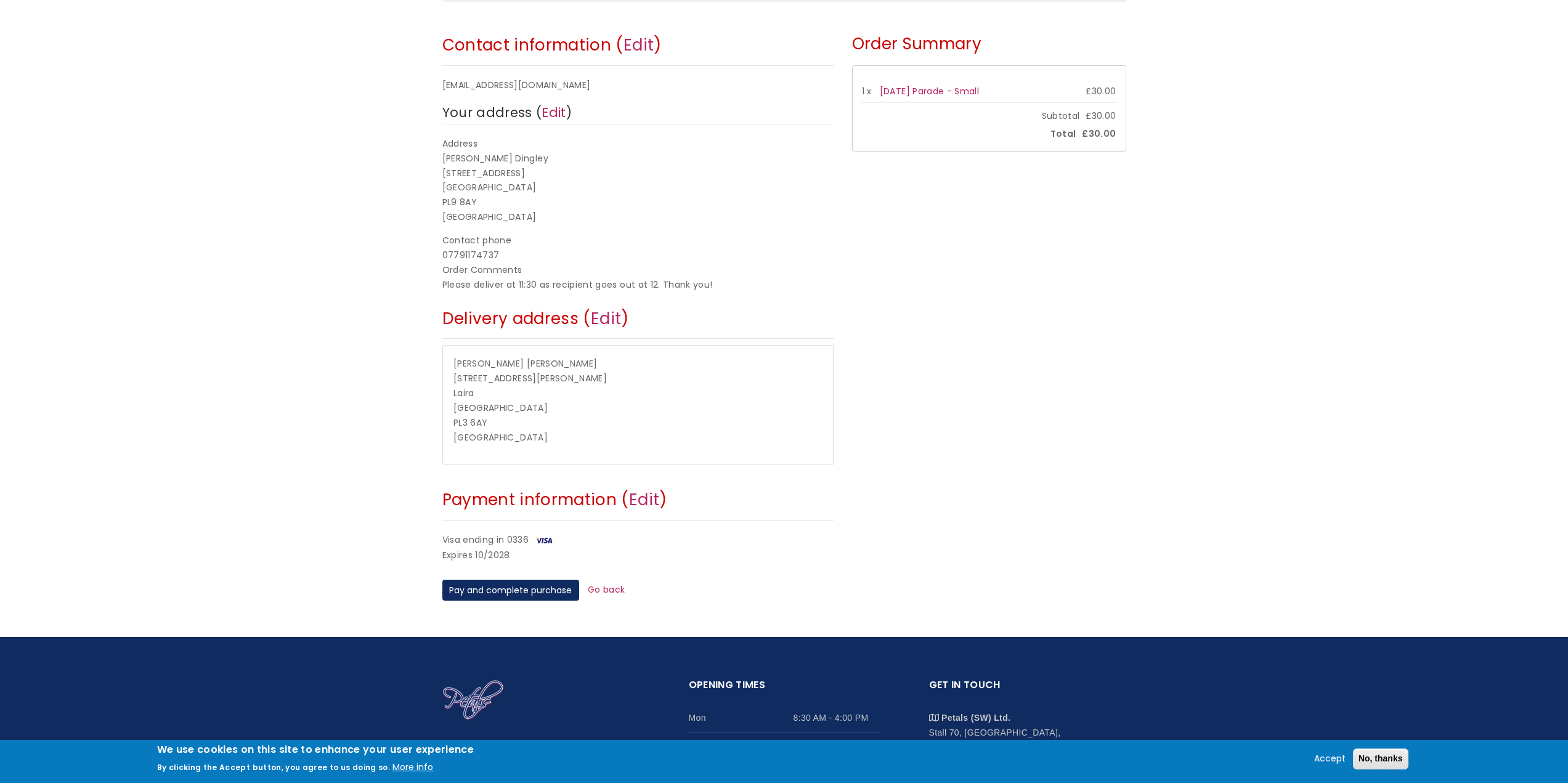
scroll to position [185, 0]
click at [502, 581] on button "Pay and complete purchase" at bounding box center [511, 590] width 137 height 21
